Goal: Task Accomplishment & Management: Use online tool/utility

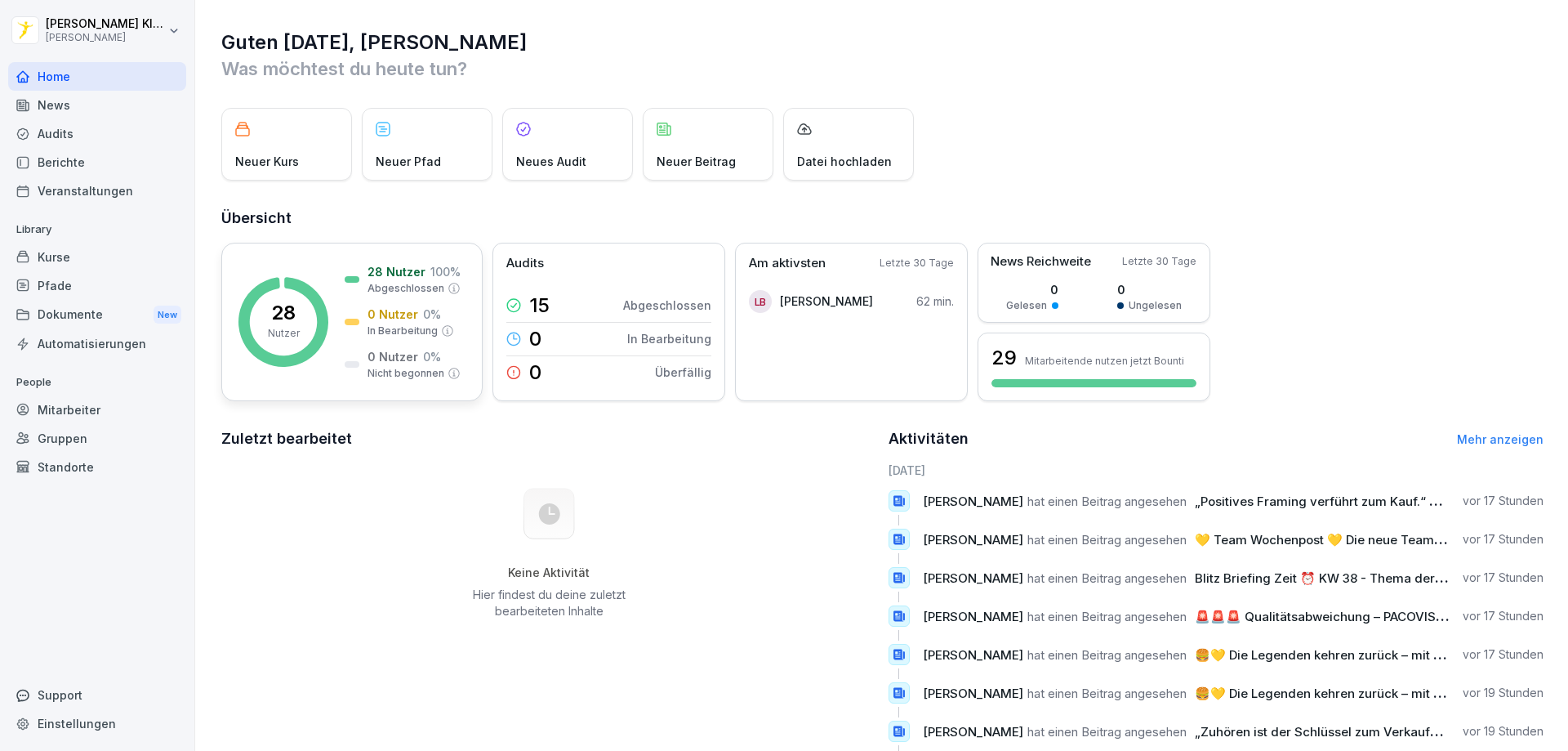
click at [299, 327] on p "Nutzer" at bounding box center [283, 333] width 32 height 14
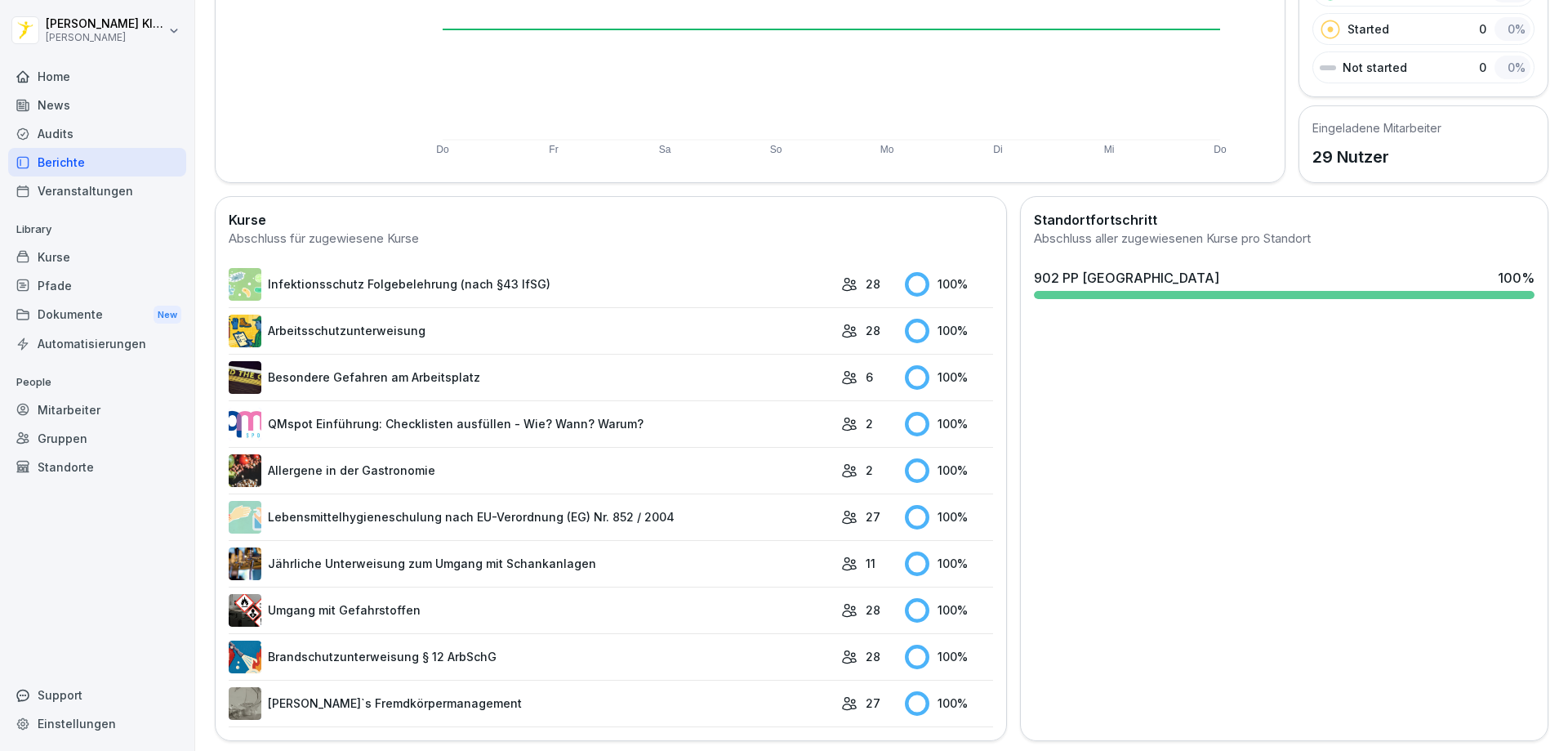
scroll to position [295, 0]
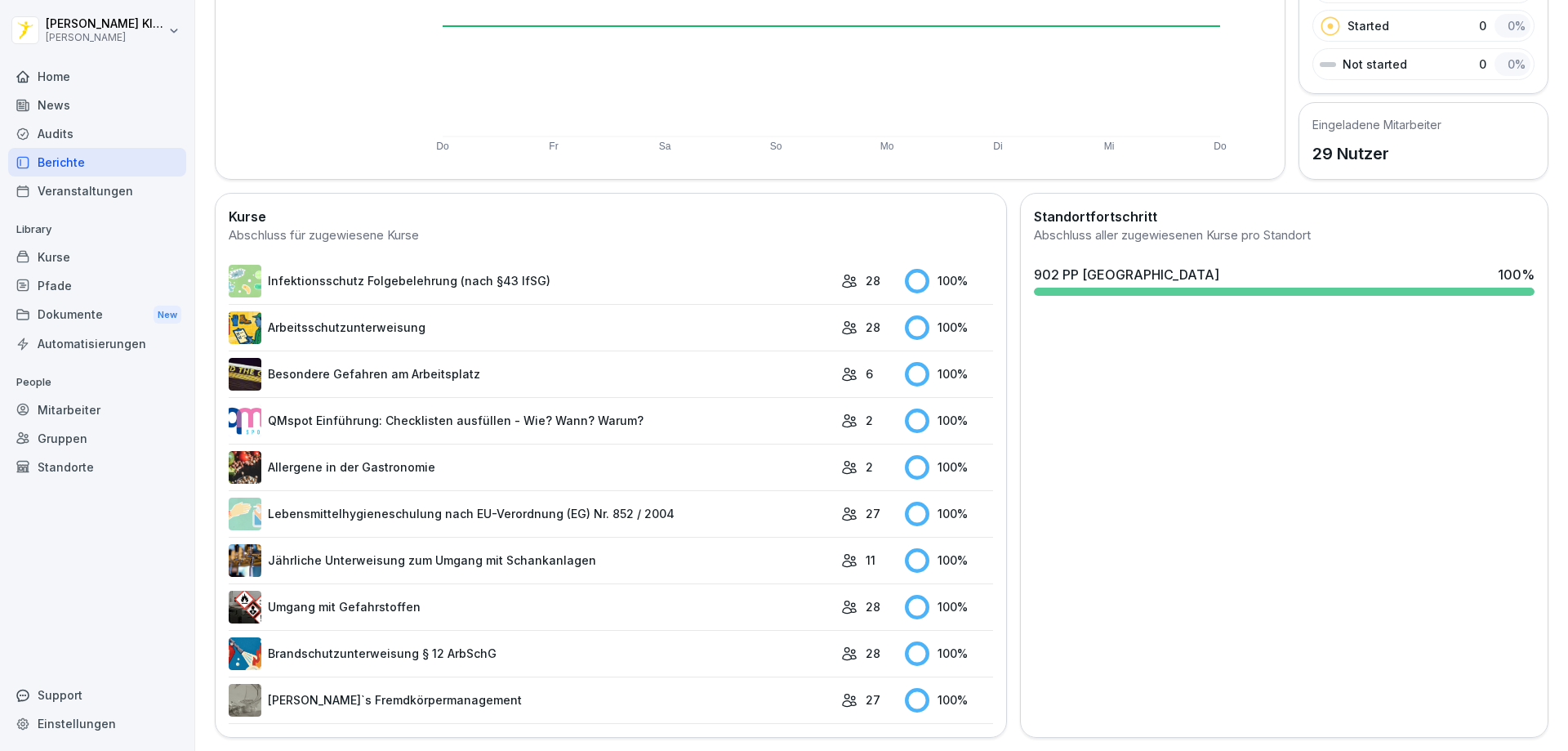
click at [346, 641] on link "Brandschutzunterweisung § 12 ArbSchG" at bounding box center [531, 653] width 604 height 33
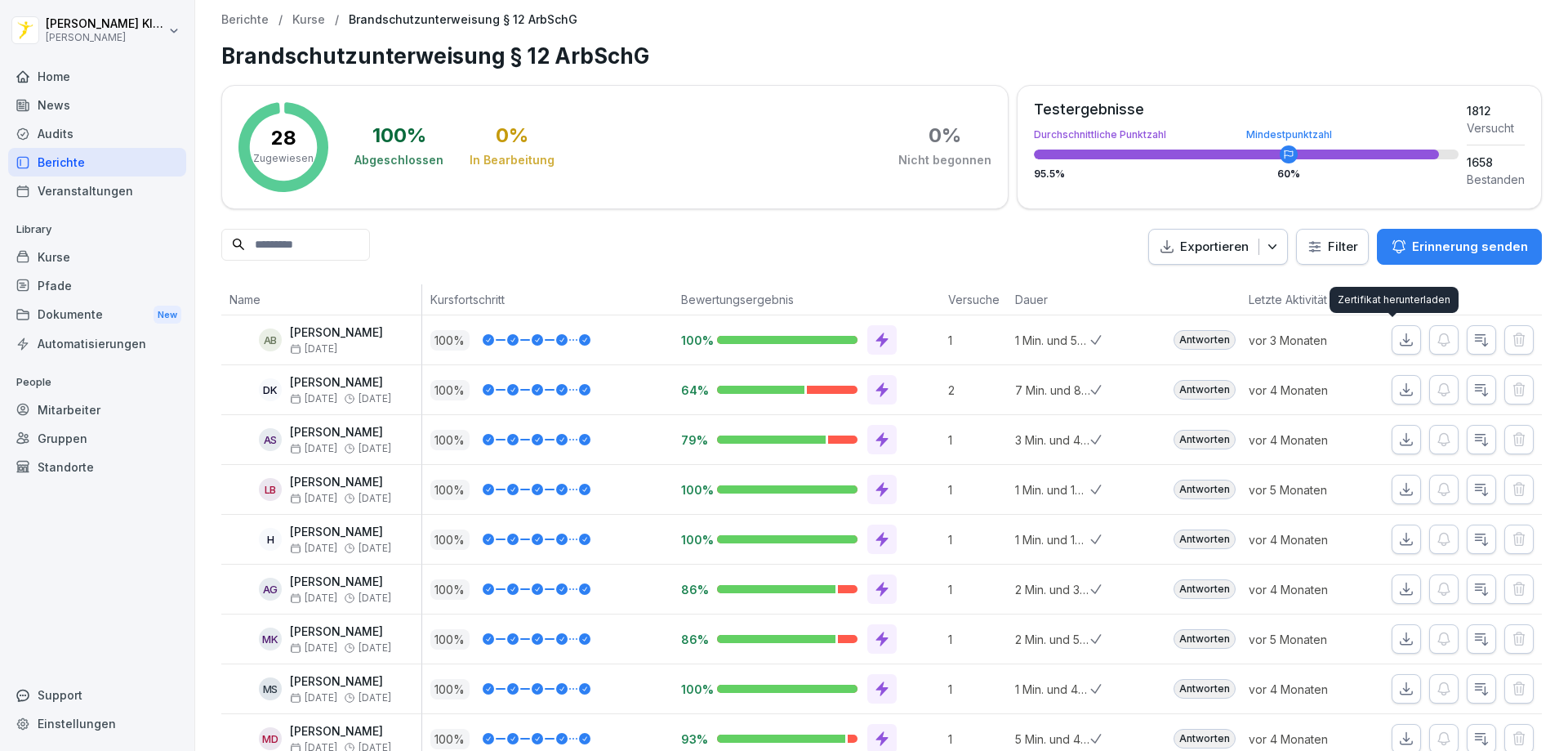
click at [1398, 334] on icon "button" at bounding box center [1405, 340] width 16 height 16
click at [776, 239] on div "Exportieren Filter Erinnerung senden" at bounding box center [881, 247] width 1320 height 36
click at [45, 164] on div "Berichte" at bounding box center [98, 163] width 178 height 29
